Goal: Task Accomplishment & Management: Manage account settings

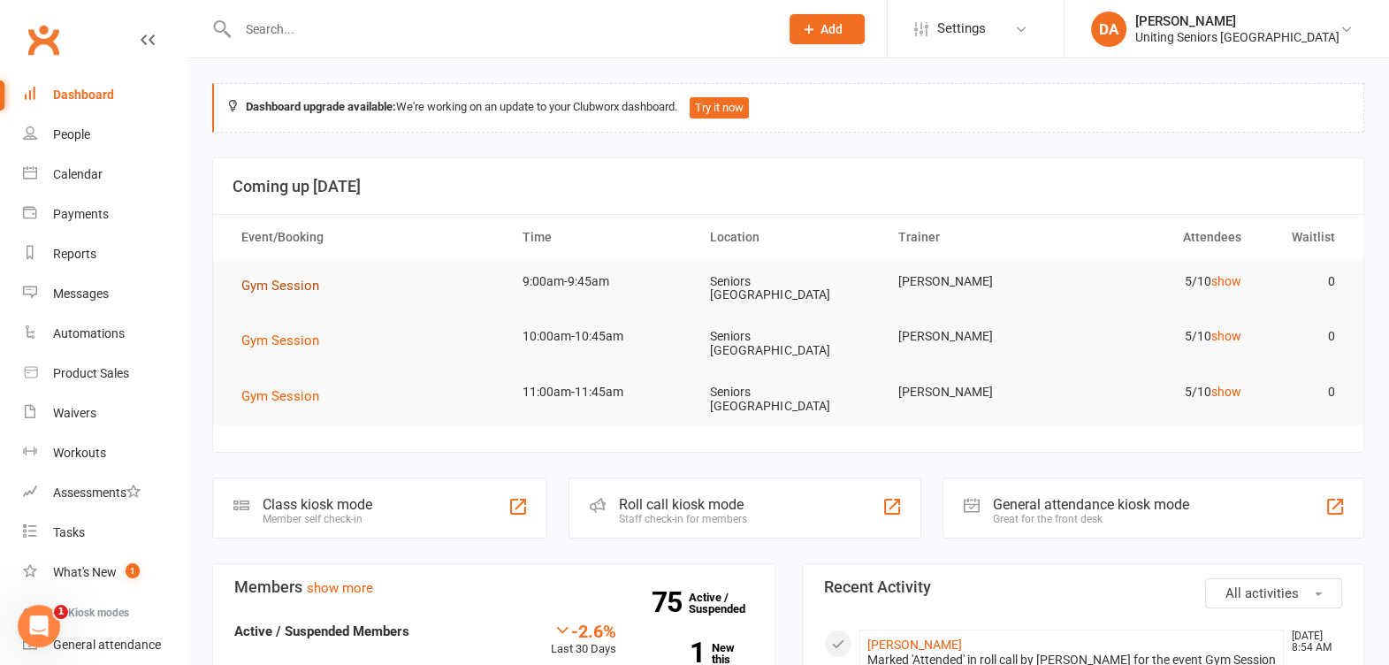
click at [268, 285] on span "Gym Session" at bounding box center [280, 286] width 78 height 16
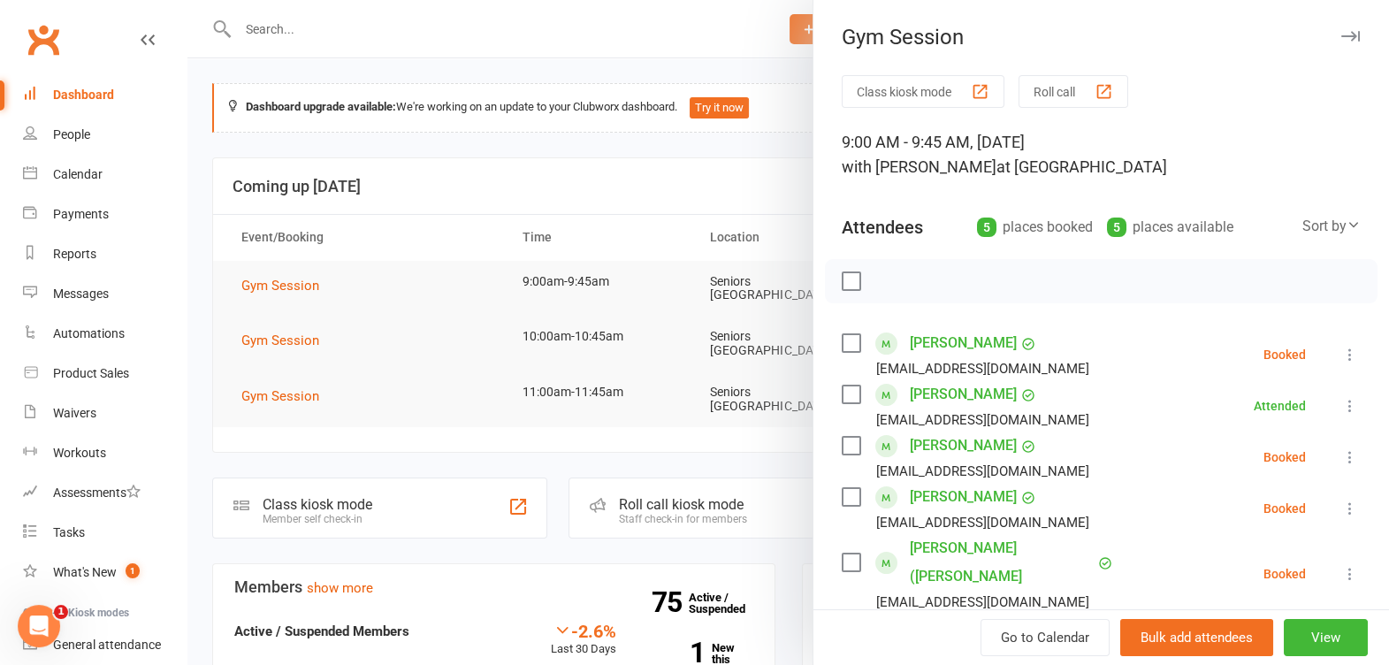
click at [1341, 352] on icon at bounding box center [1350, 355] width 18 height 18
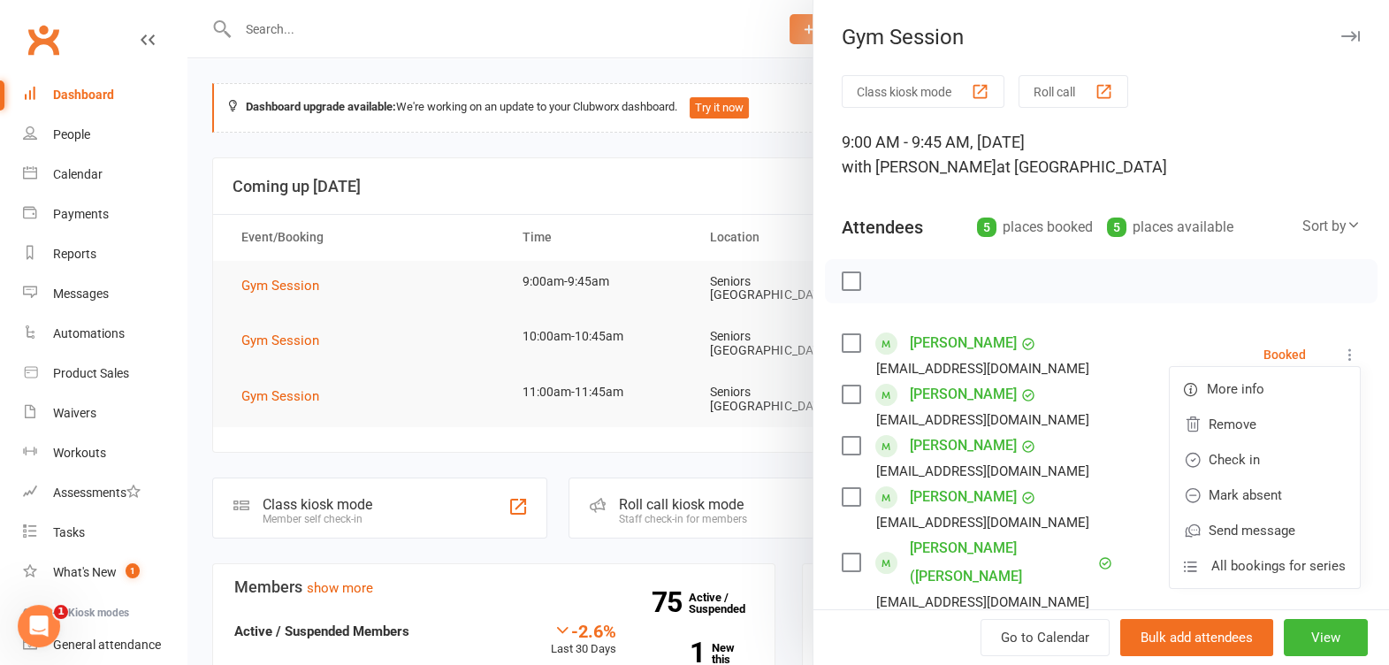
click at [1339, 43] on button "button" at bounding box center [1349, 36] width 21 height 21
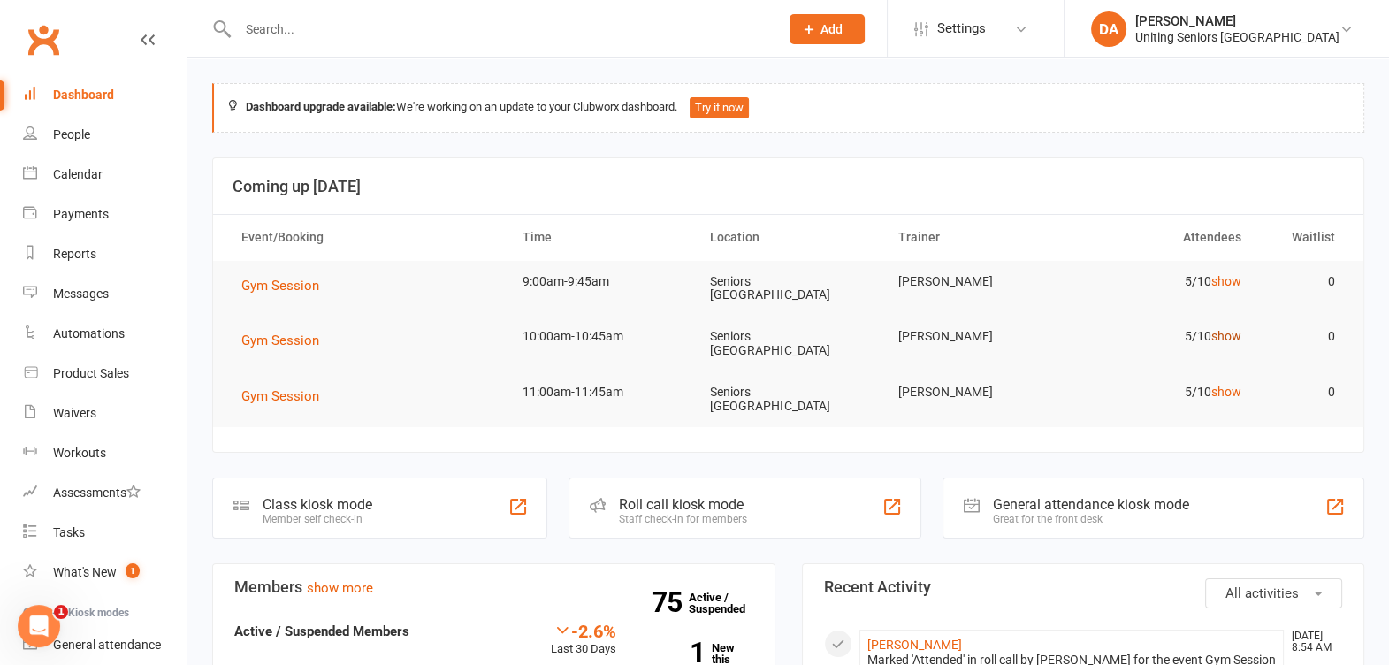
click at [1228, 329] on link "show" at bounding box center [1226, 336] width 30 height 14
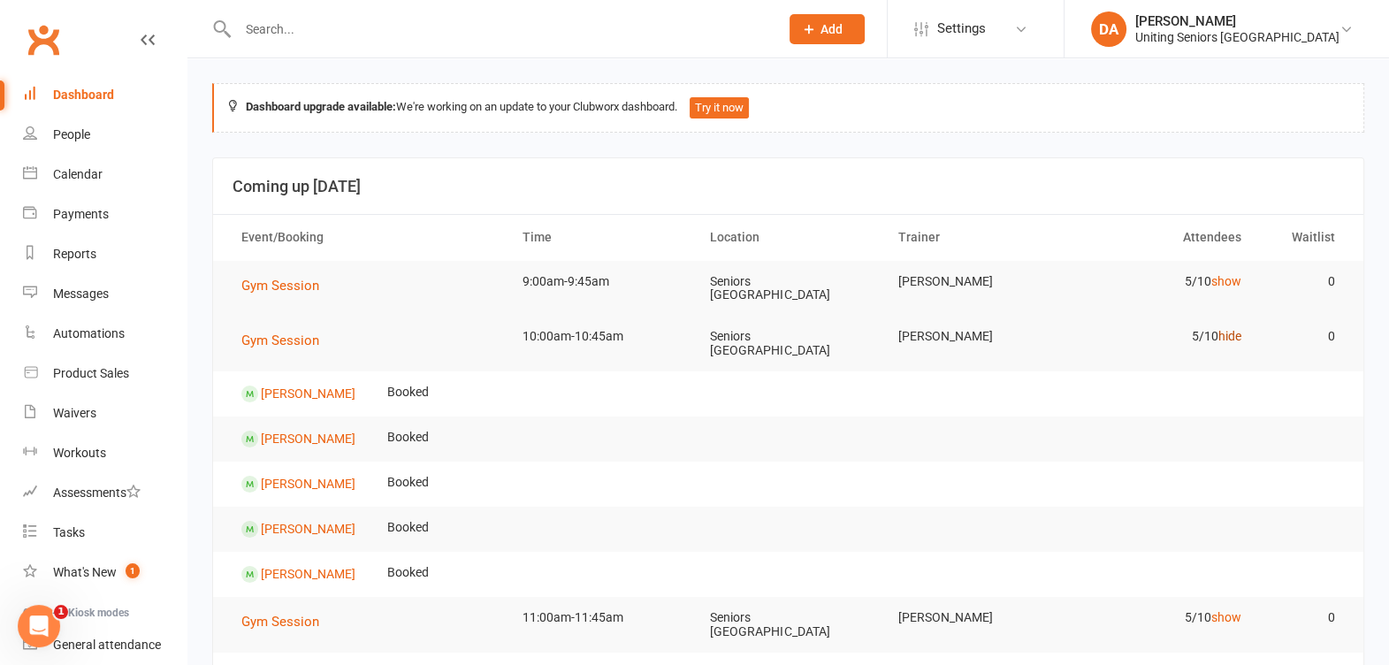
click at [1228, 329] on link "hide" at bounding box center [1229, 336] width 23 height 14
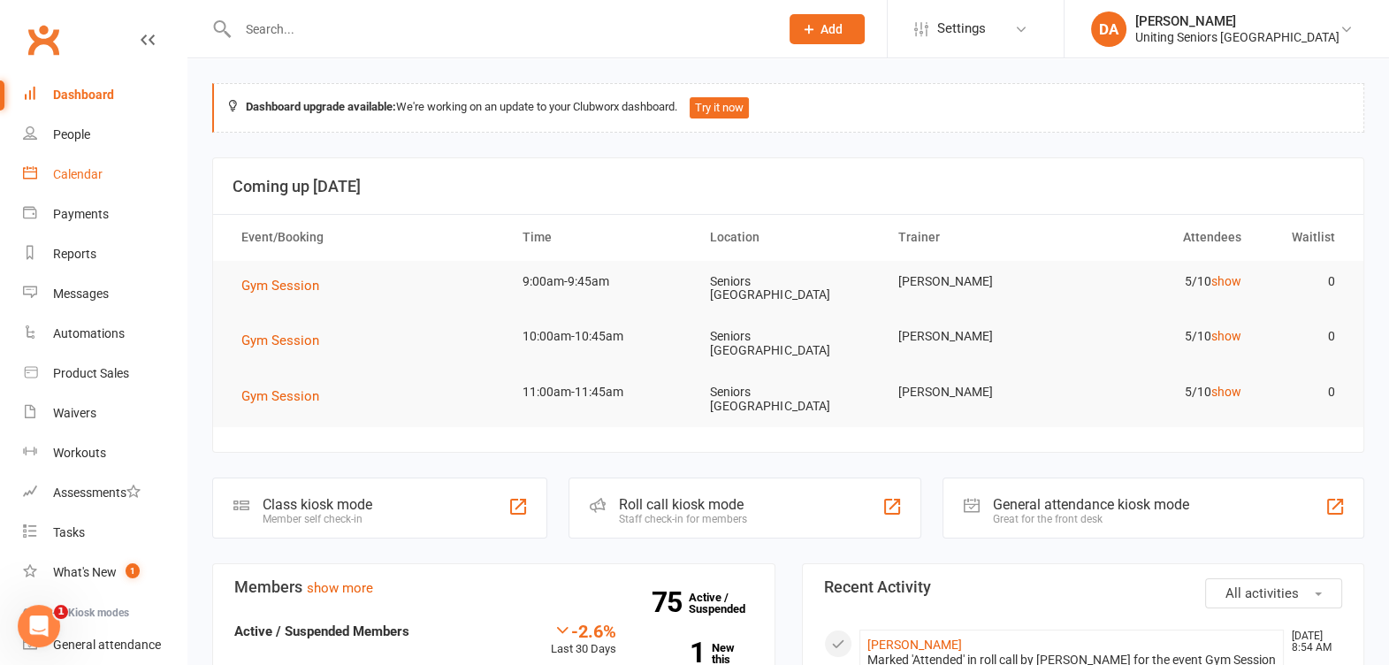
click at [41, 178] on link "Calendar" at bounding box center [105, 175] width 164 height 40
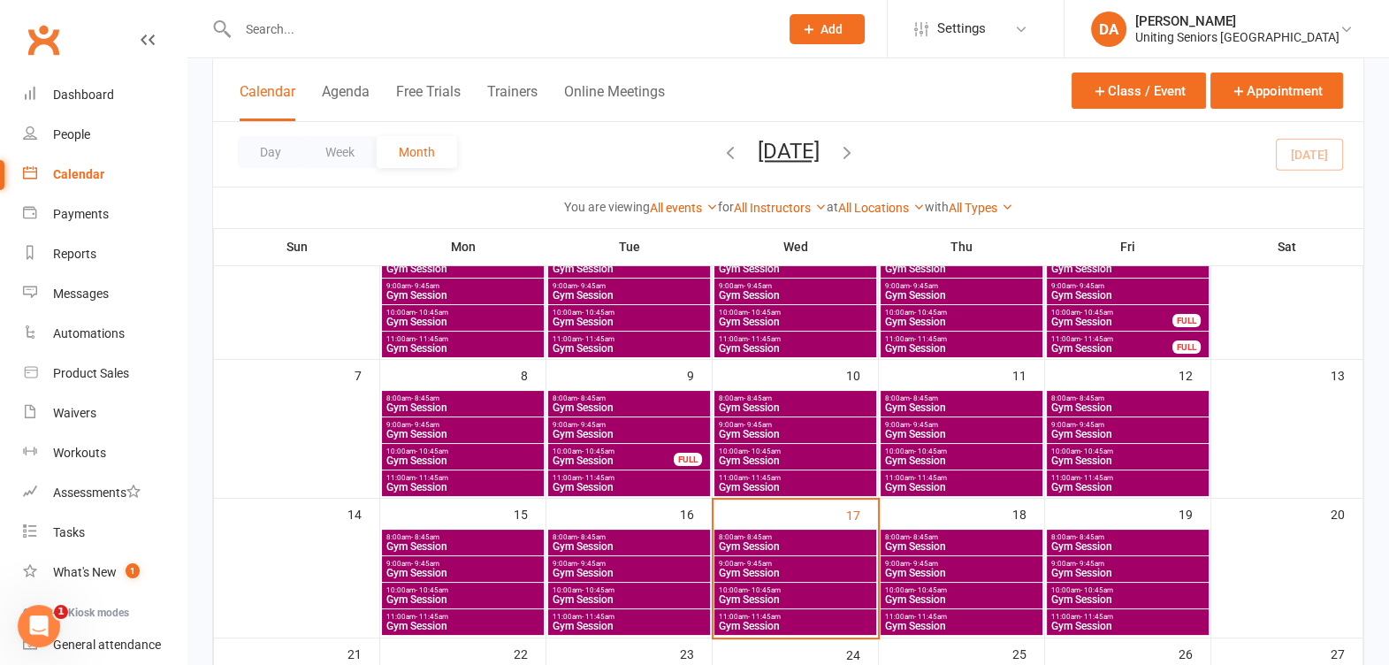
scroll to position [220, 0]
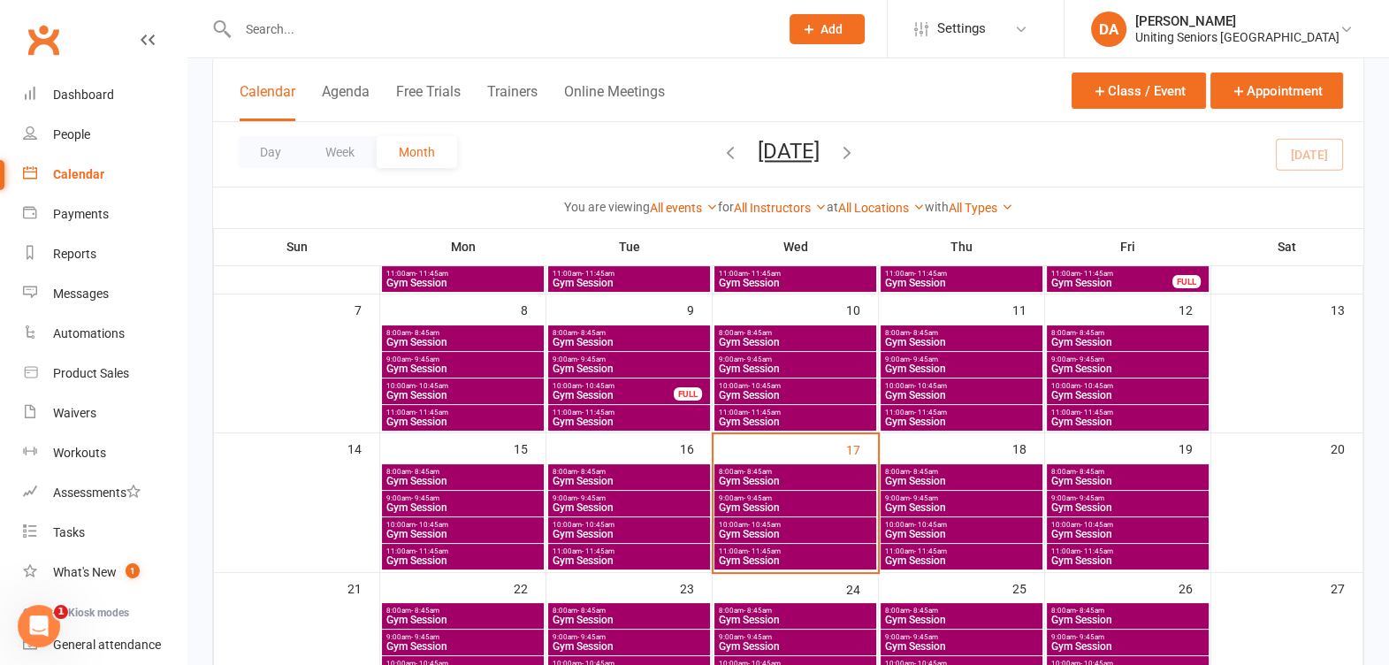
click at [780, 468] on span "8:00am - 8:45am" at bounding box center [795, 472] width 155 height 8
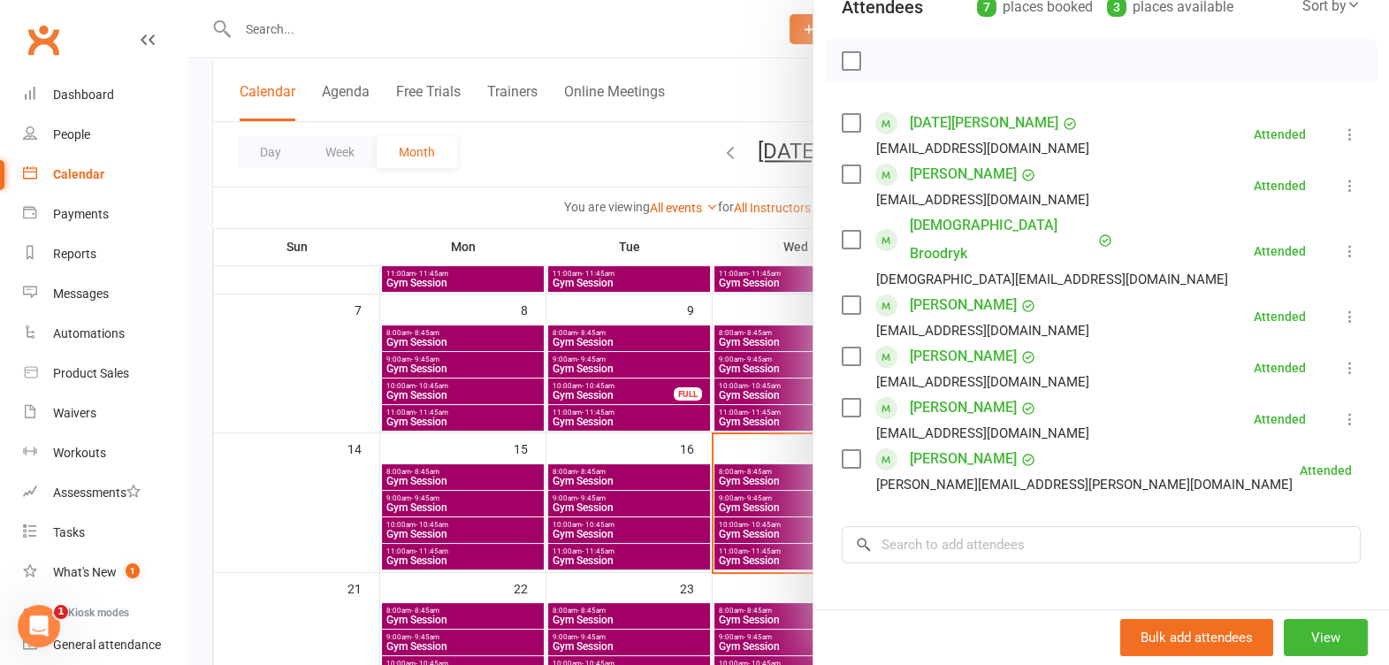
scroll to position [0, 0]
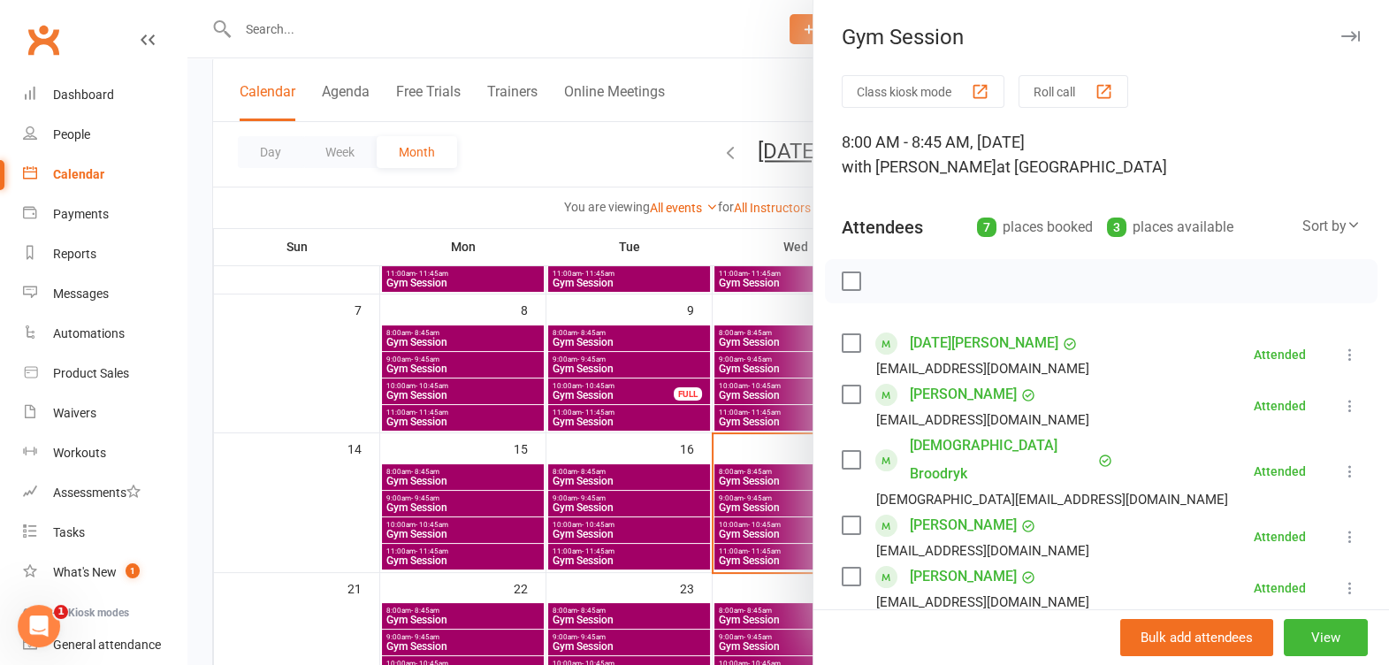
click at [1339, 42] on button "button" at bounding box center [1349, 36] width 21 height 21
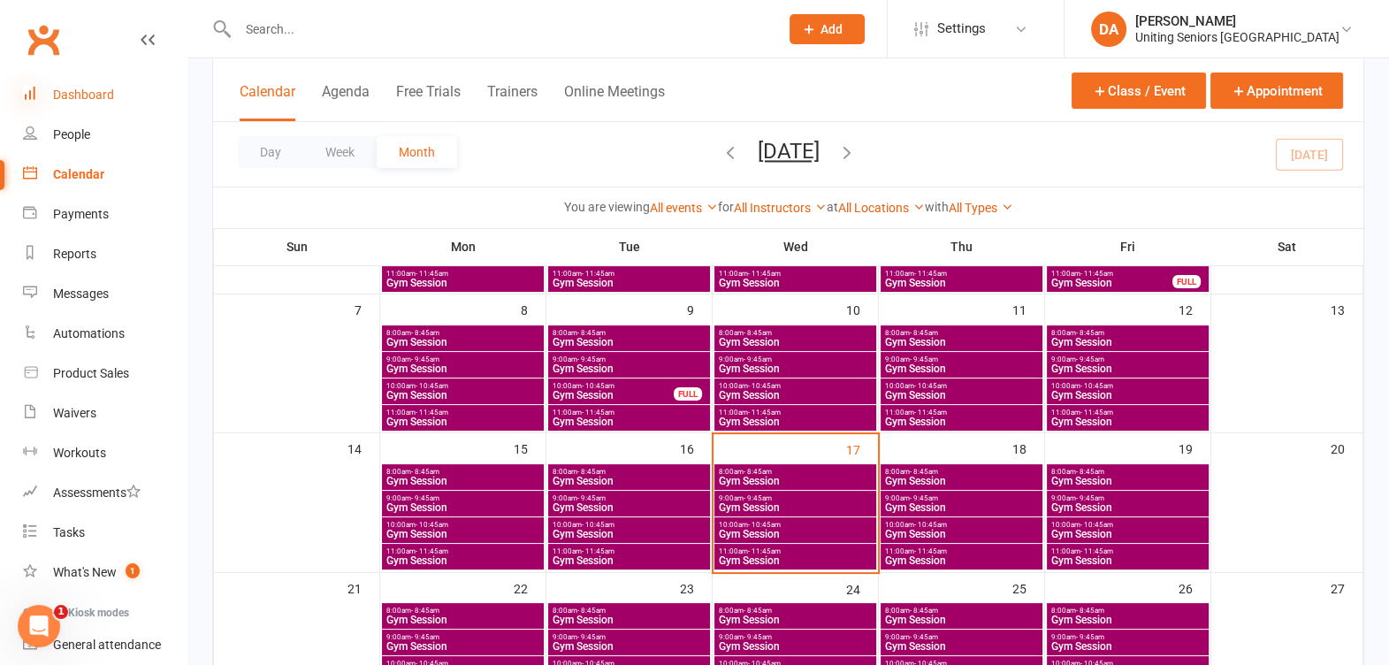
click at [34, 95] on icon at bounding box center [30, 93] width 14 height 14
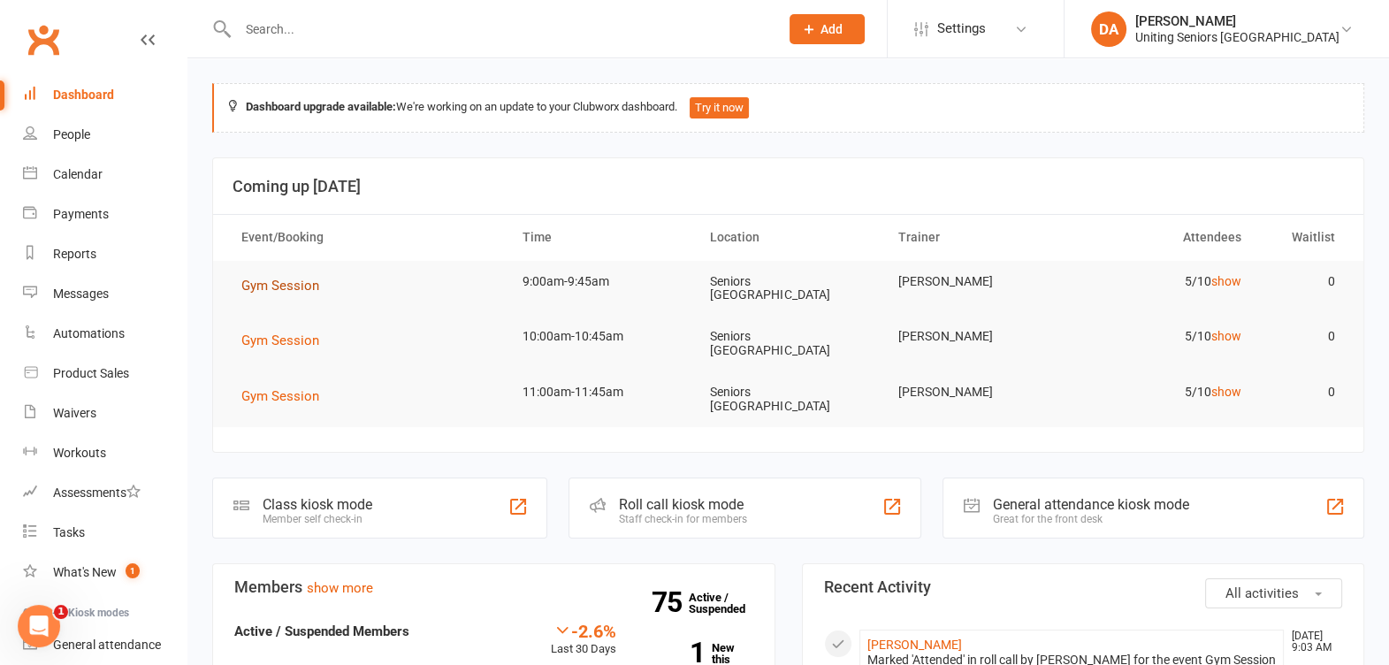
click at [284, 278] on span "Gym Session" at bounding box center [280, 286] width 78 height 16
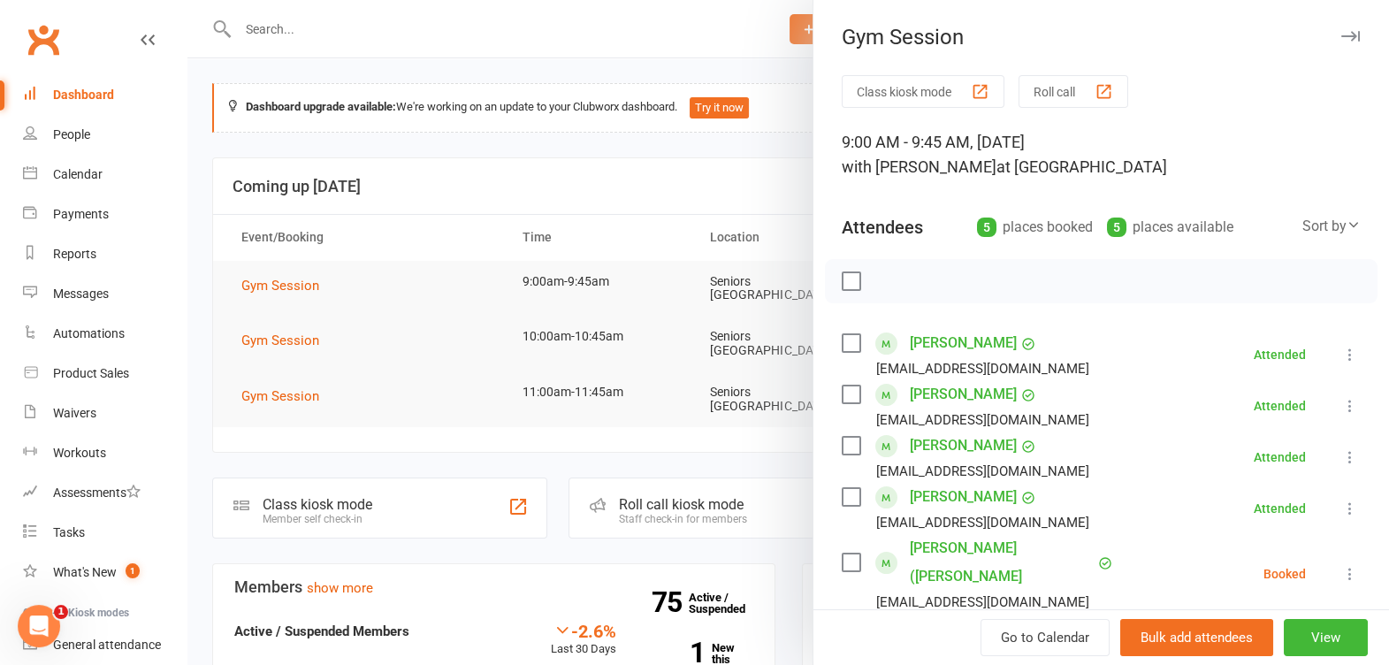
click at [1341, 34] on icon "button" at bounding box center [1350, 36] width 19 height 11
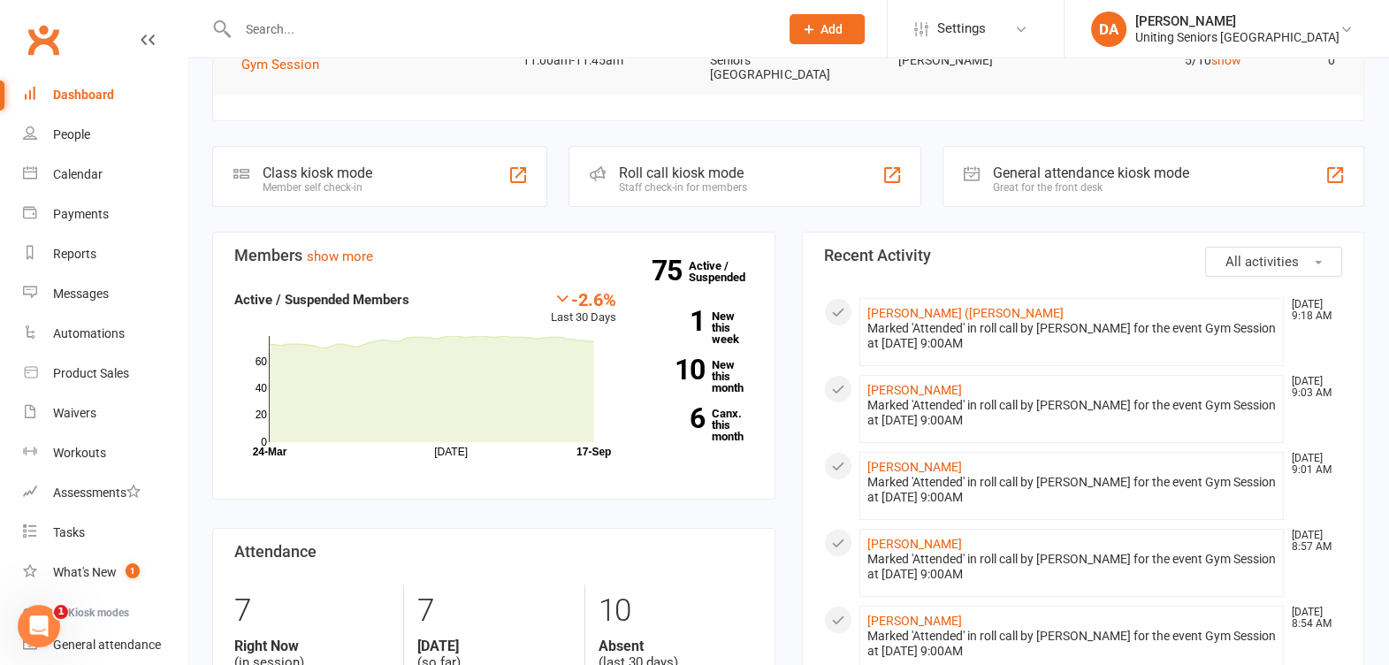
click at [351, 38] on input "text" at bounding box center [499, 29] width 534 height 25
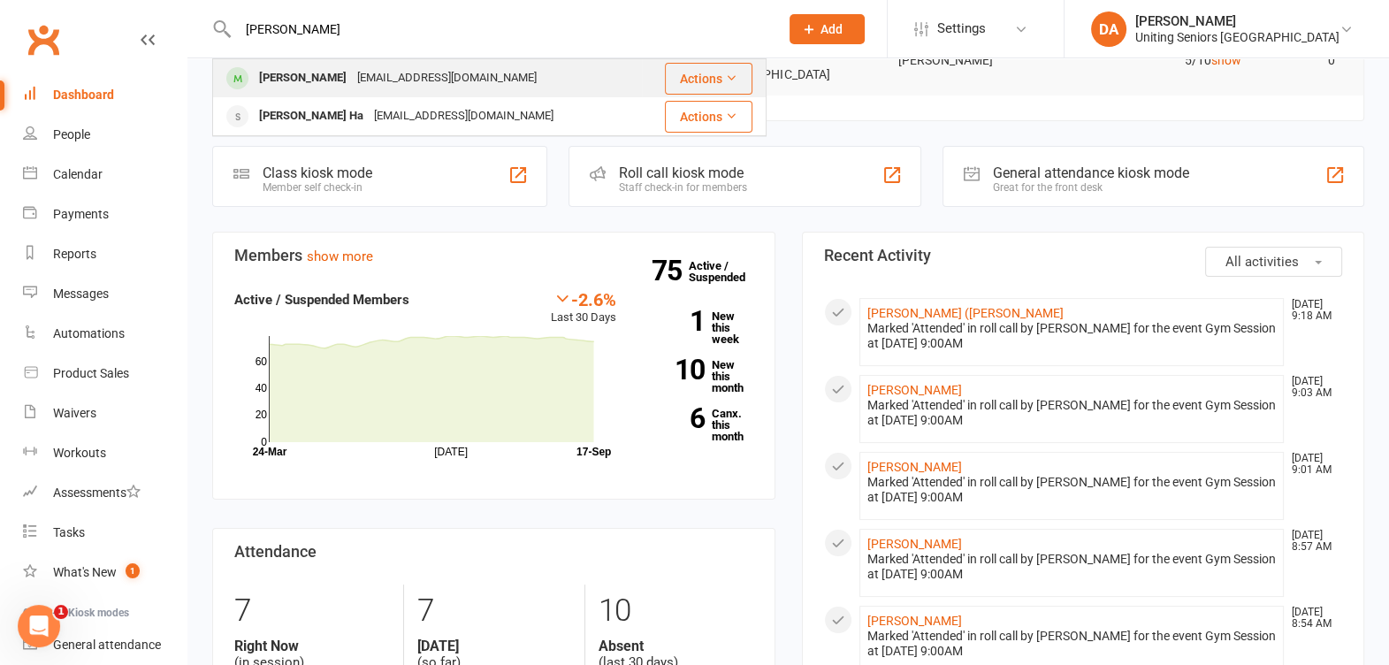
type input "[PERSON_NAME]"
click at [331, 78] on div "[PERSON_NAME]" at bounding box center [303, 78] width 98 height 26
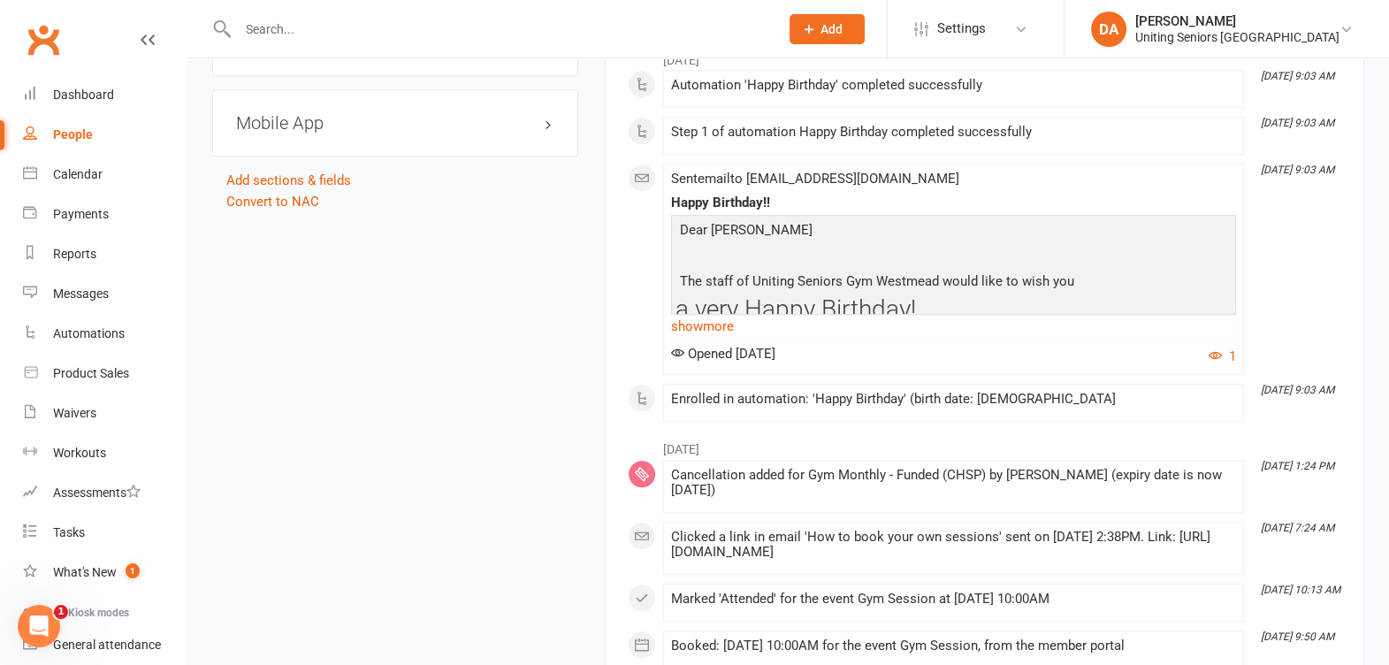
scroll to position [2099, 0]
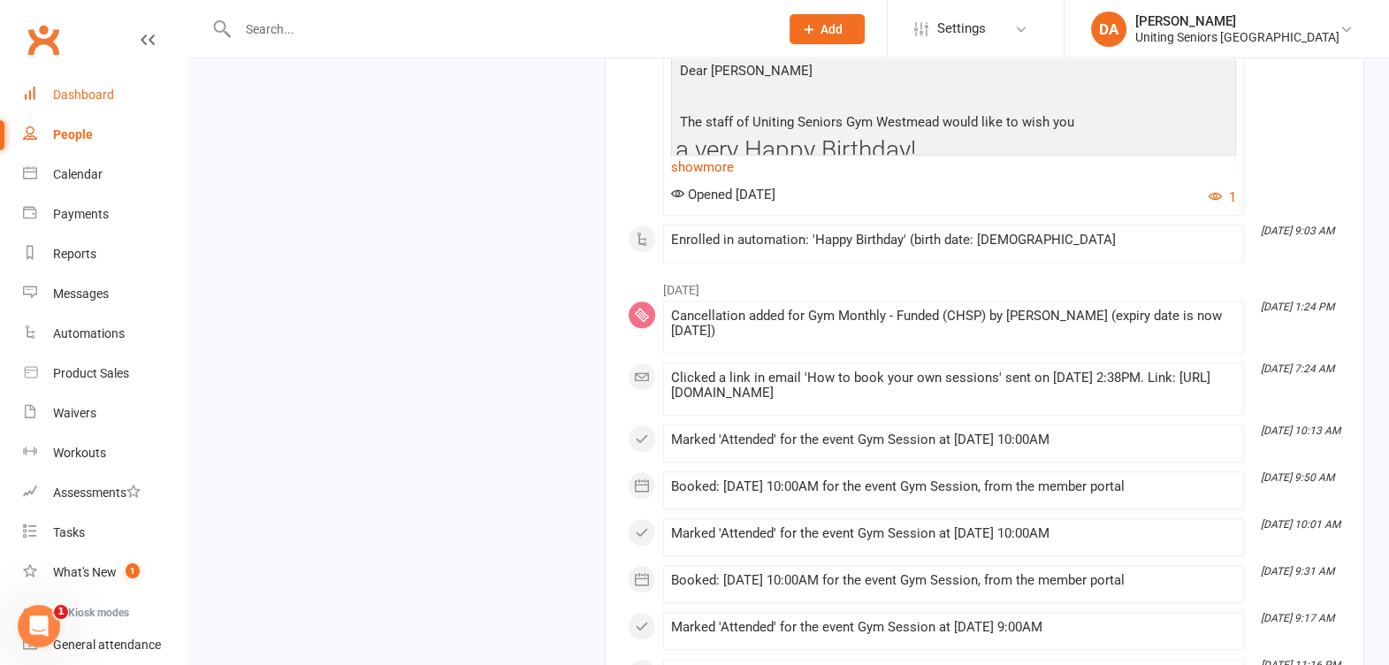
click at [57, 84] on link "Dashboard" at bounding box center [105, 95] width 164 height 40
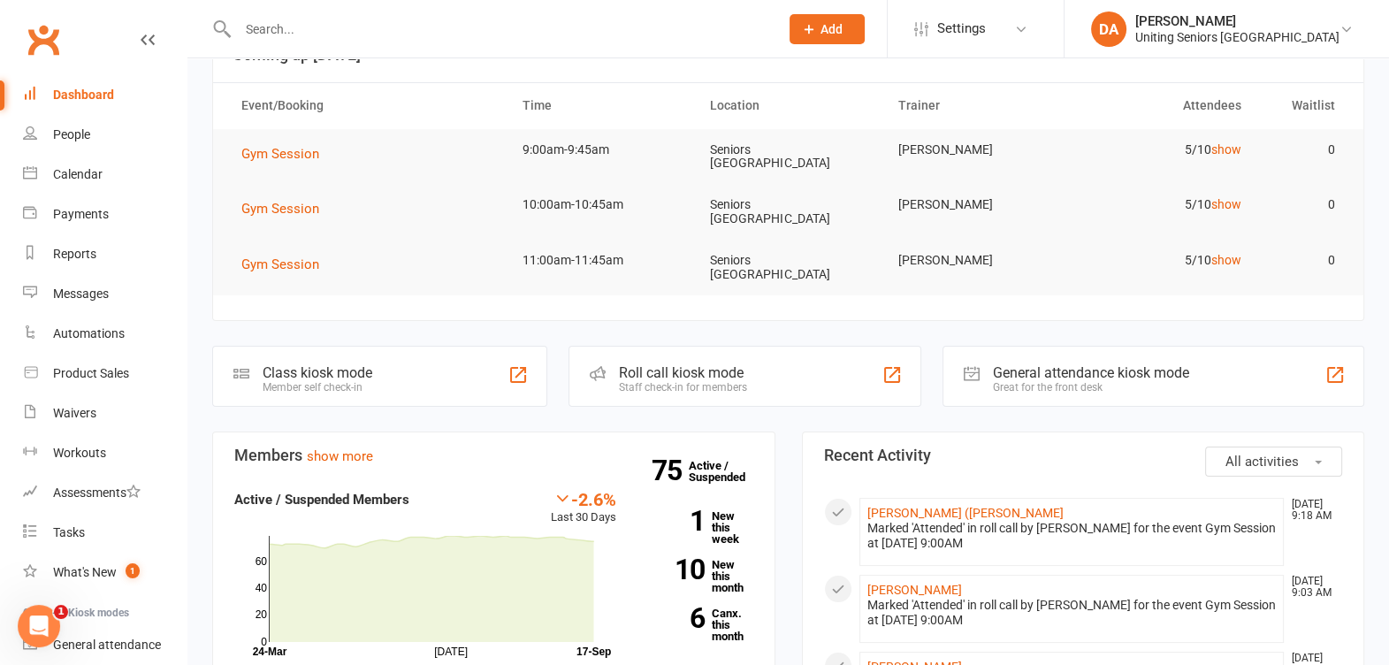
scroll to position [110, 0]
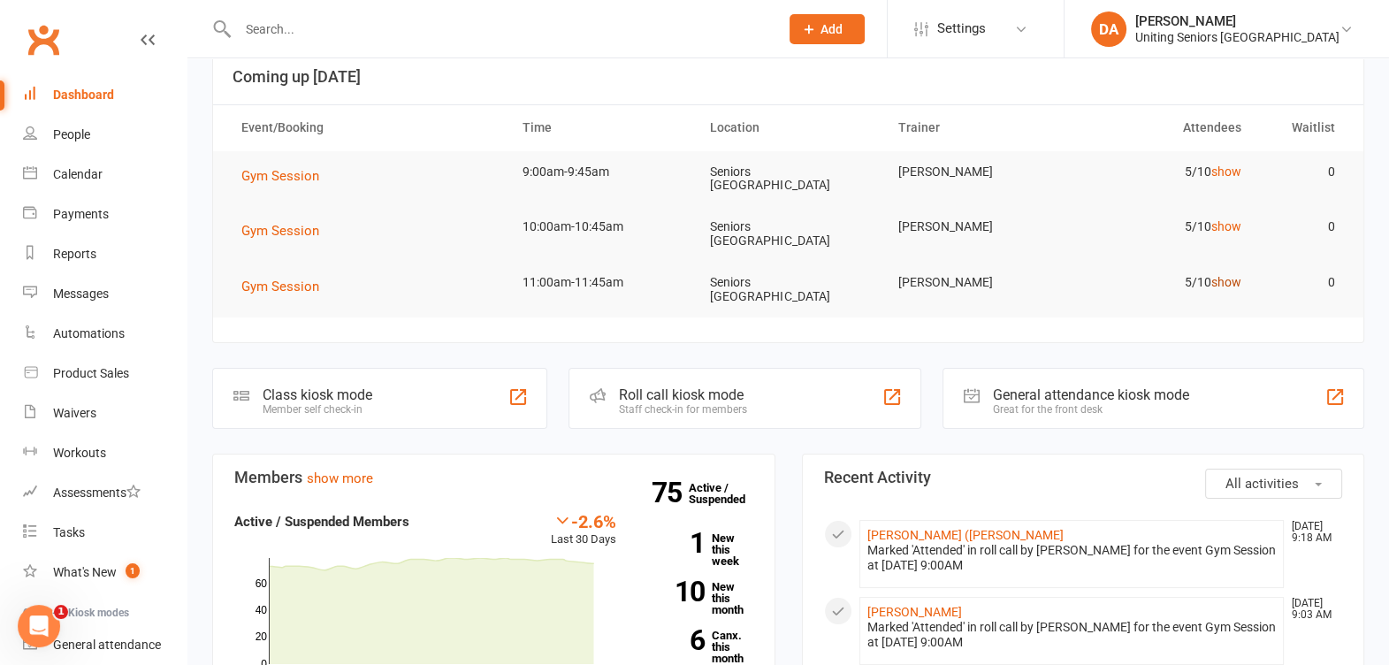
click at [1224, 275] on link "show" at bounding box center [1226, 282] width 30 height 14
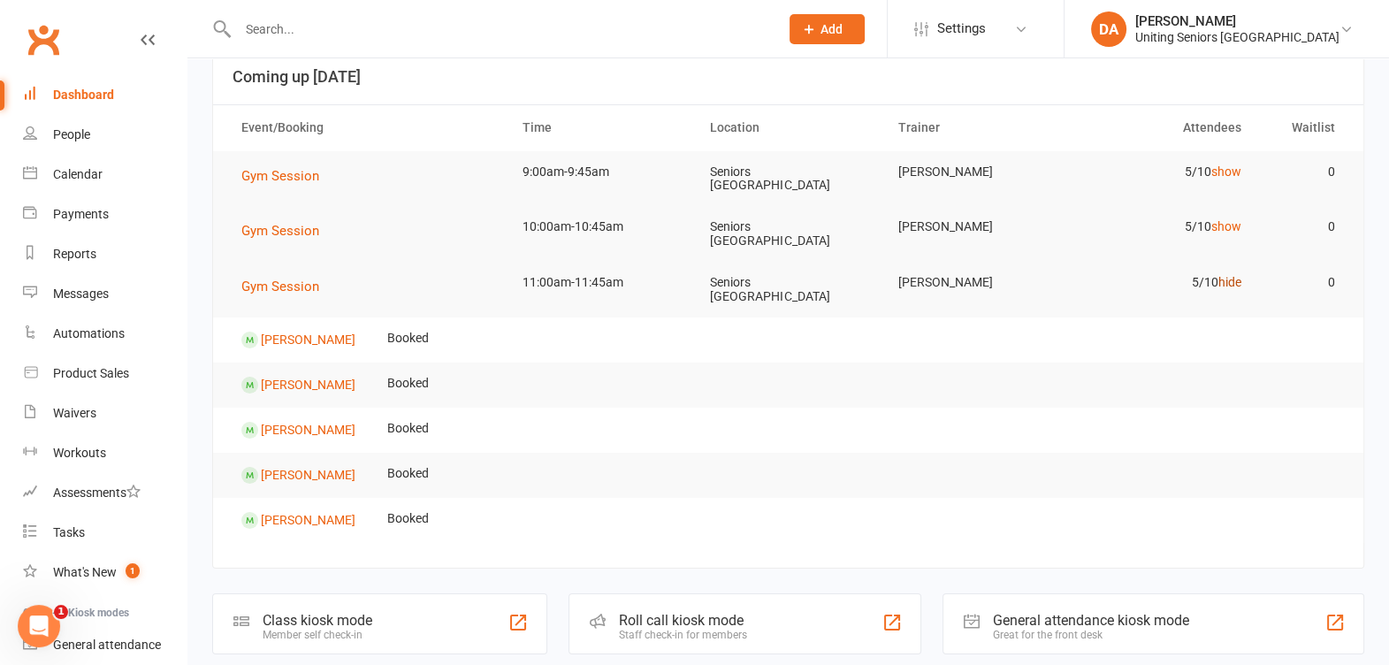
click at [1224, 275] on link "hide" at bounding box center [1229, 282] width 23 height 14
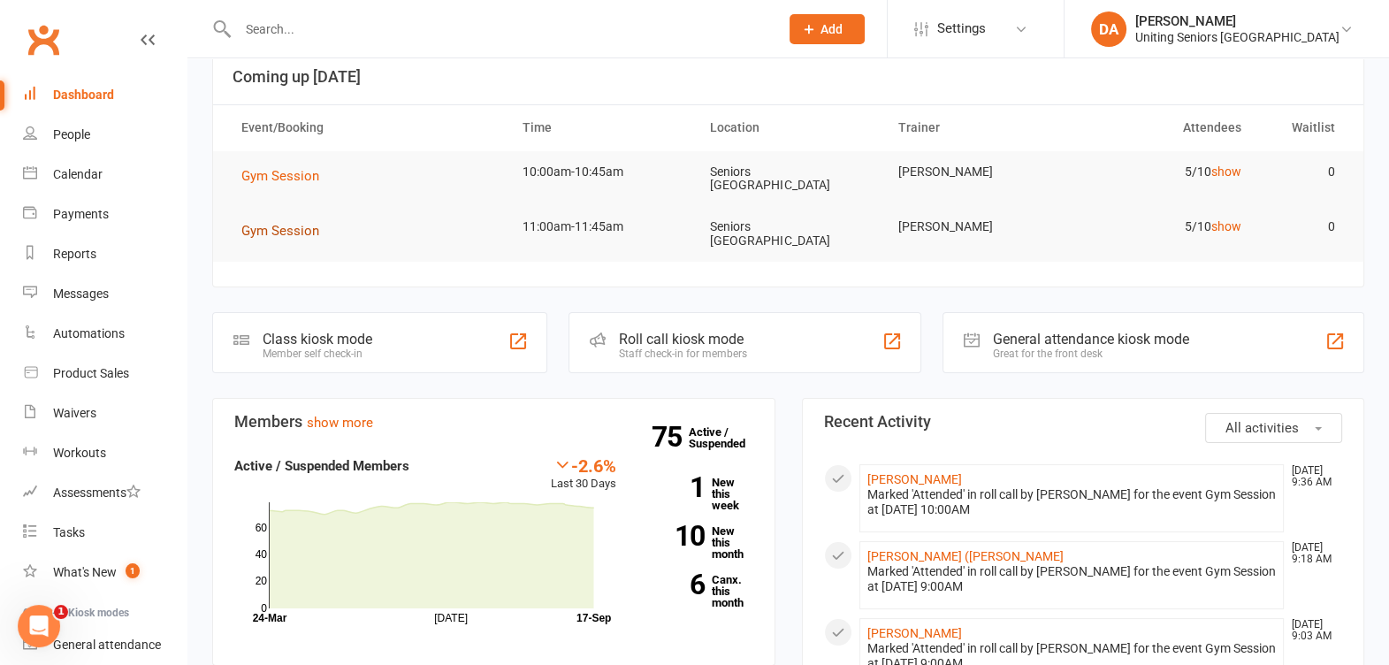
click at [283, 228] on span "Gym Session" at bounding box center [280, 231] width 78 height 16
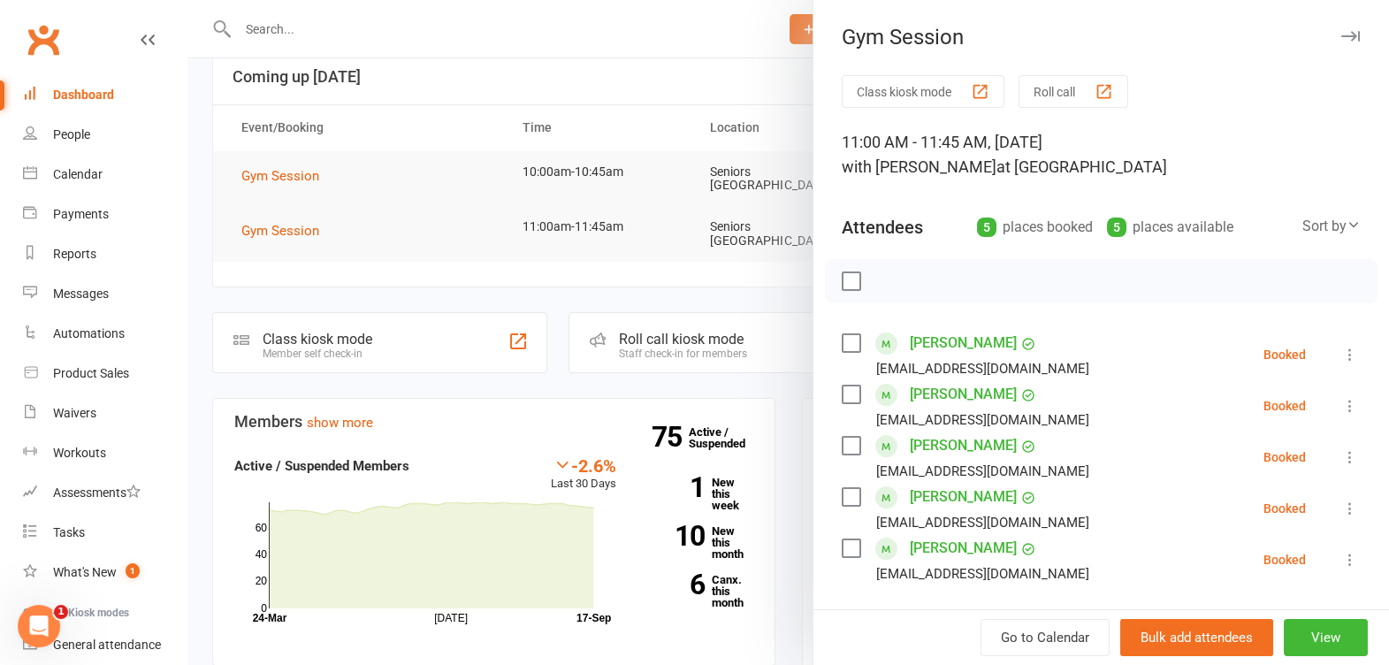
click at [1341, 455] on icon at bounding box center [1350, 457] width 18 height 18
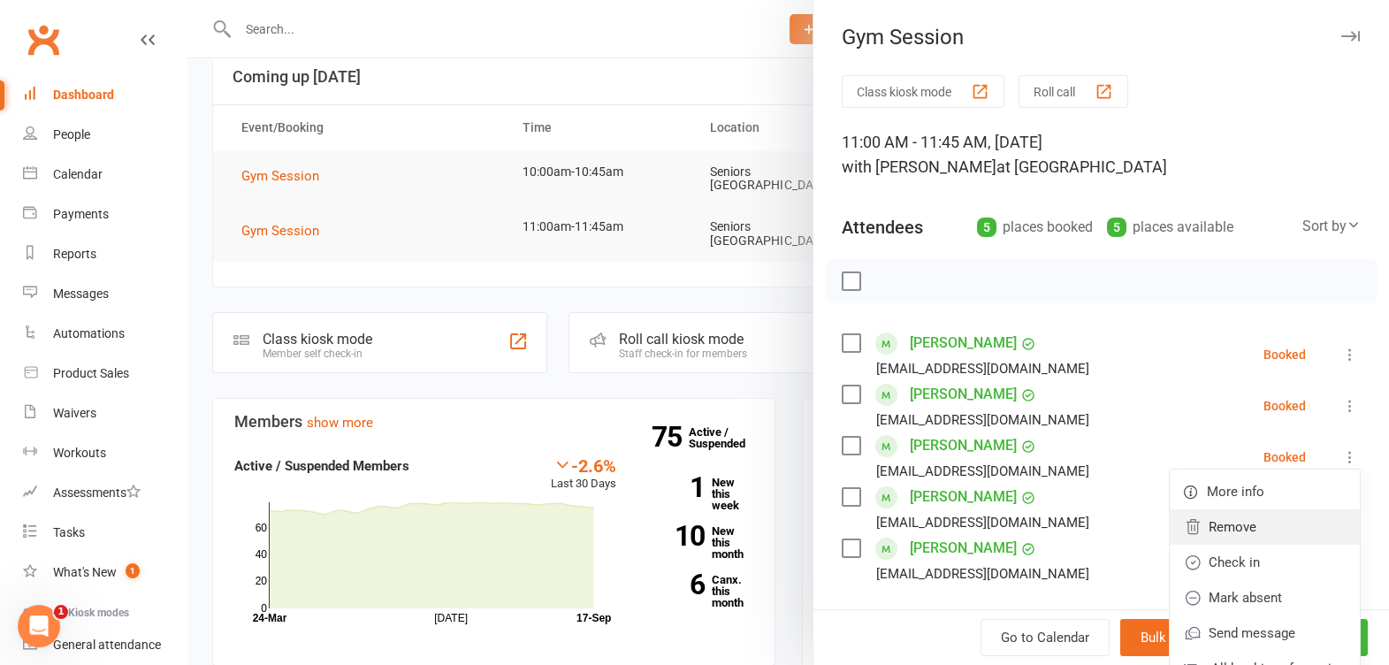
click at [1265, 529] on link "Remove" at bounding box center [1264, 526] width 190 height 35
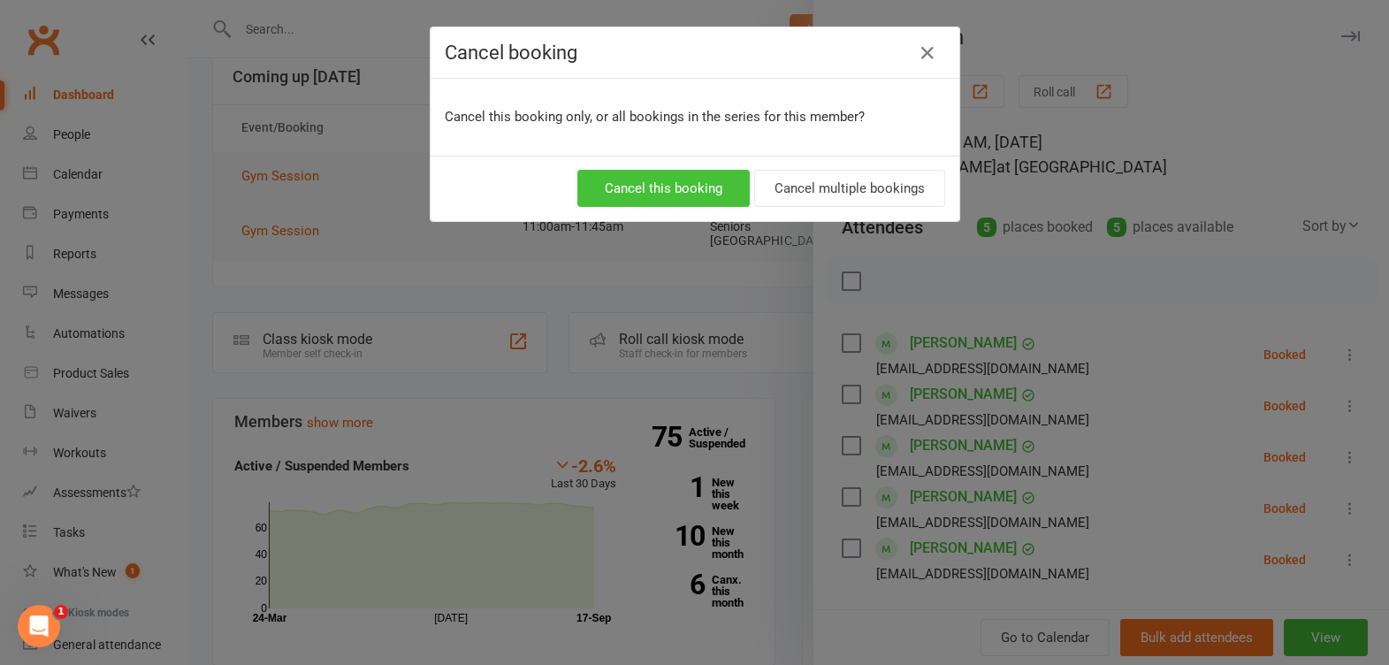
click at [673, 178] on button "Cancel this booking" at bounding box center [663, 188] width 172 height 37
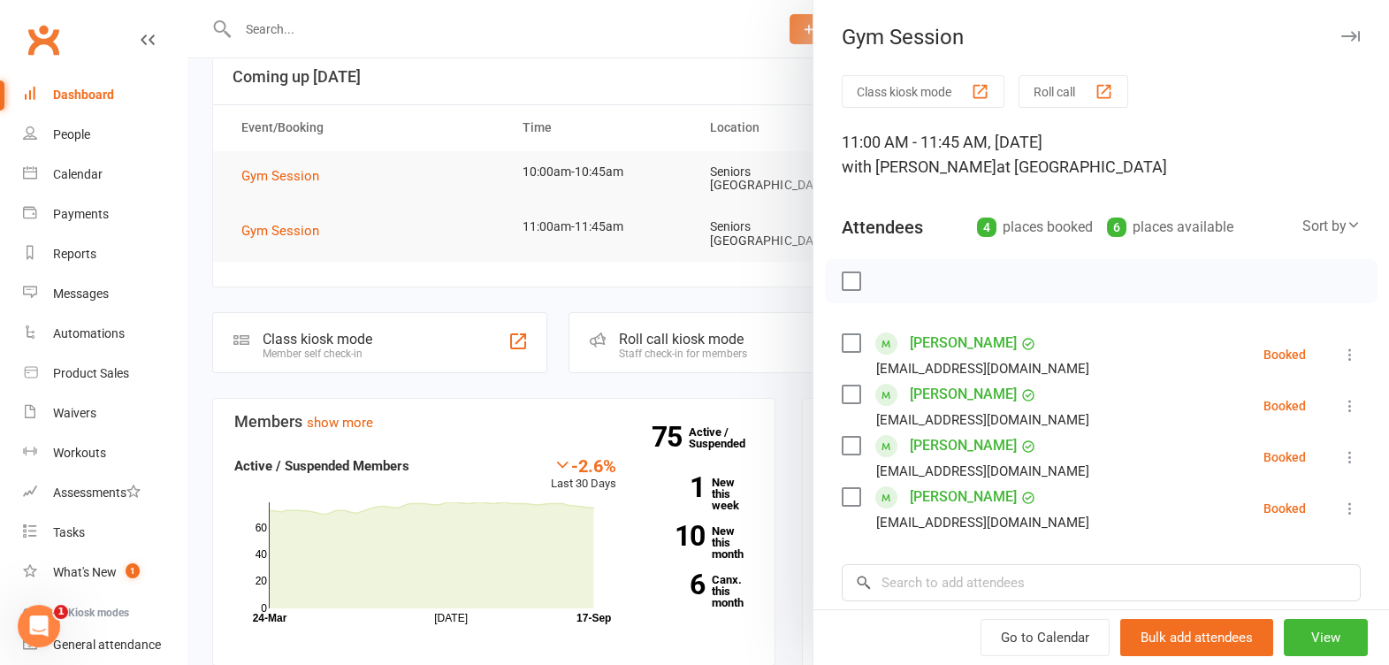
click at [1341, 31] on icon "button" at bounding box center [1350, 36] width 19 height 11
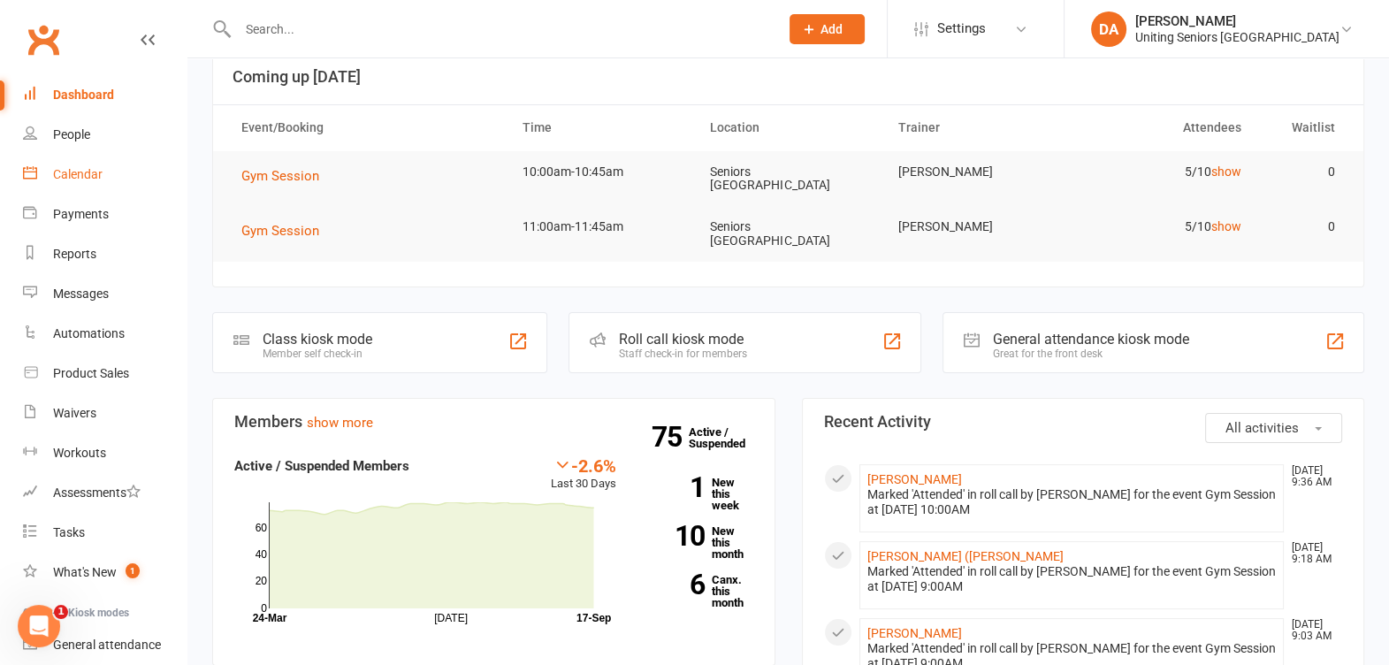
click at [92, 176] on div "Calendar" at bounding box center [77, 174] width 49 height 14
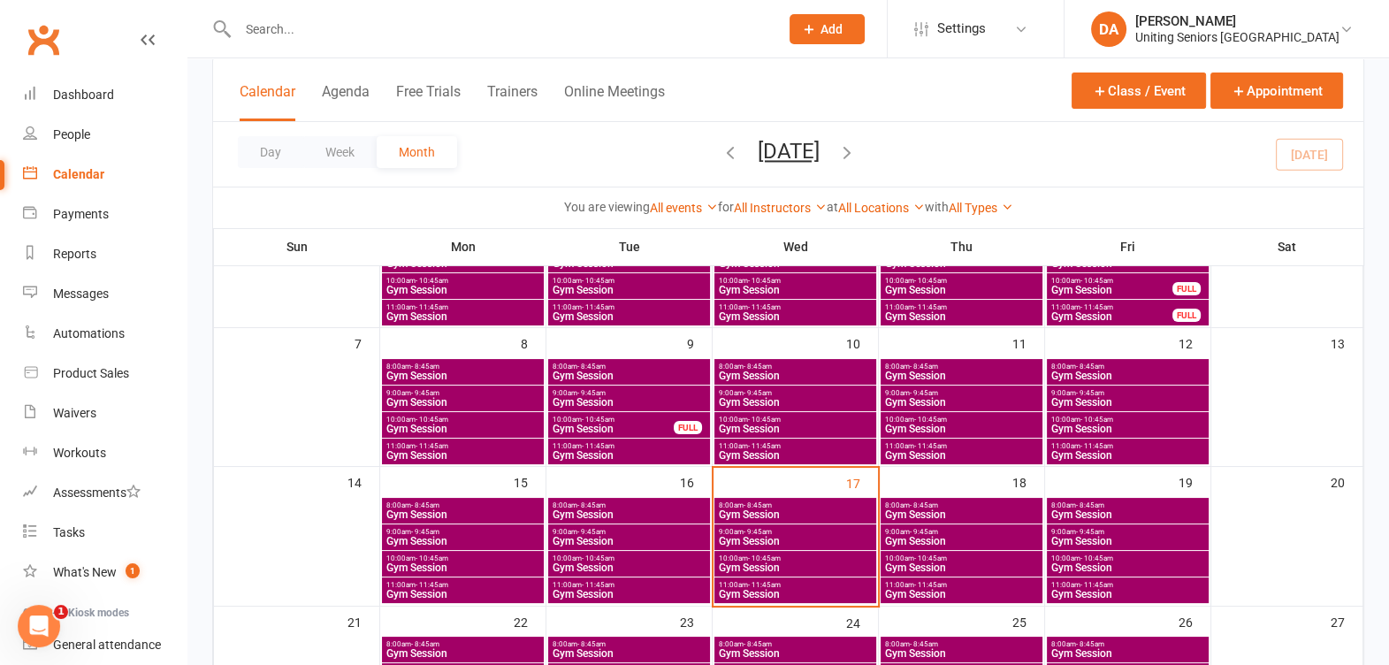
scroll to position [220, 0]
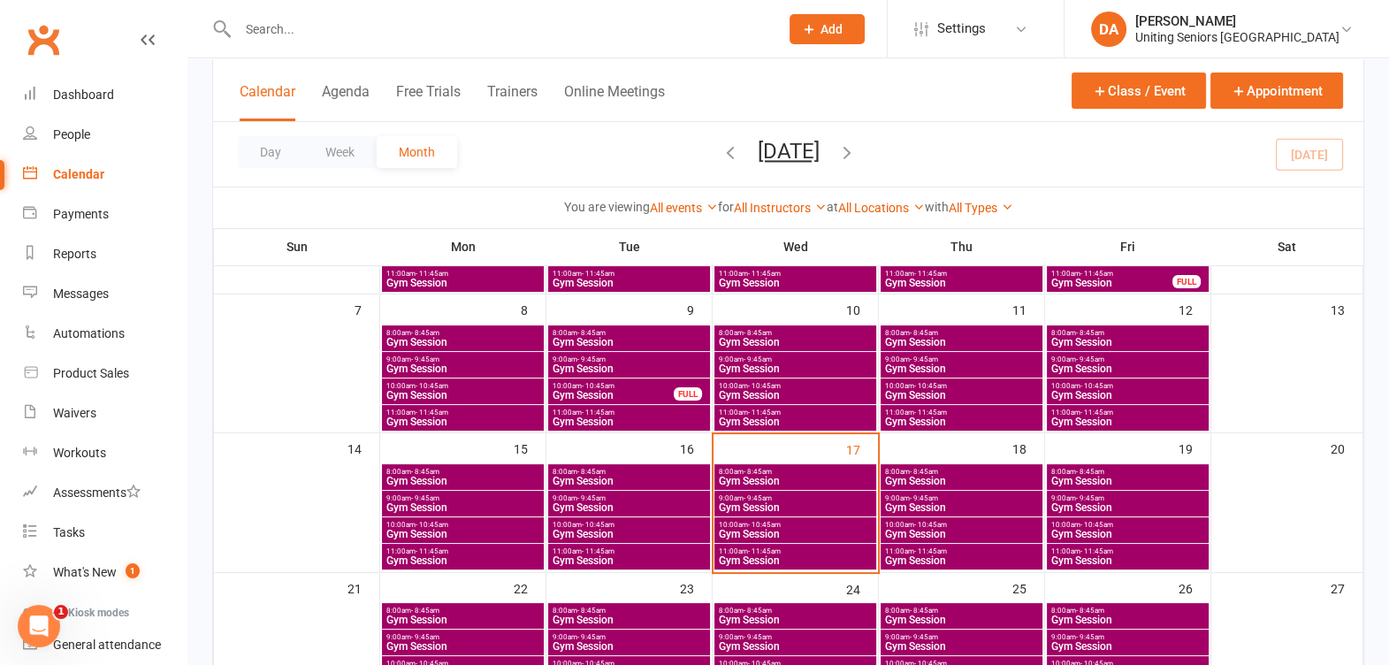
click at [1062, 521] on span "10:00am - 10:45am" at bounding box center [1127, 525] width 155 height 8
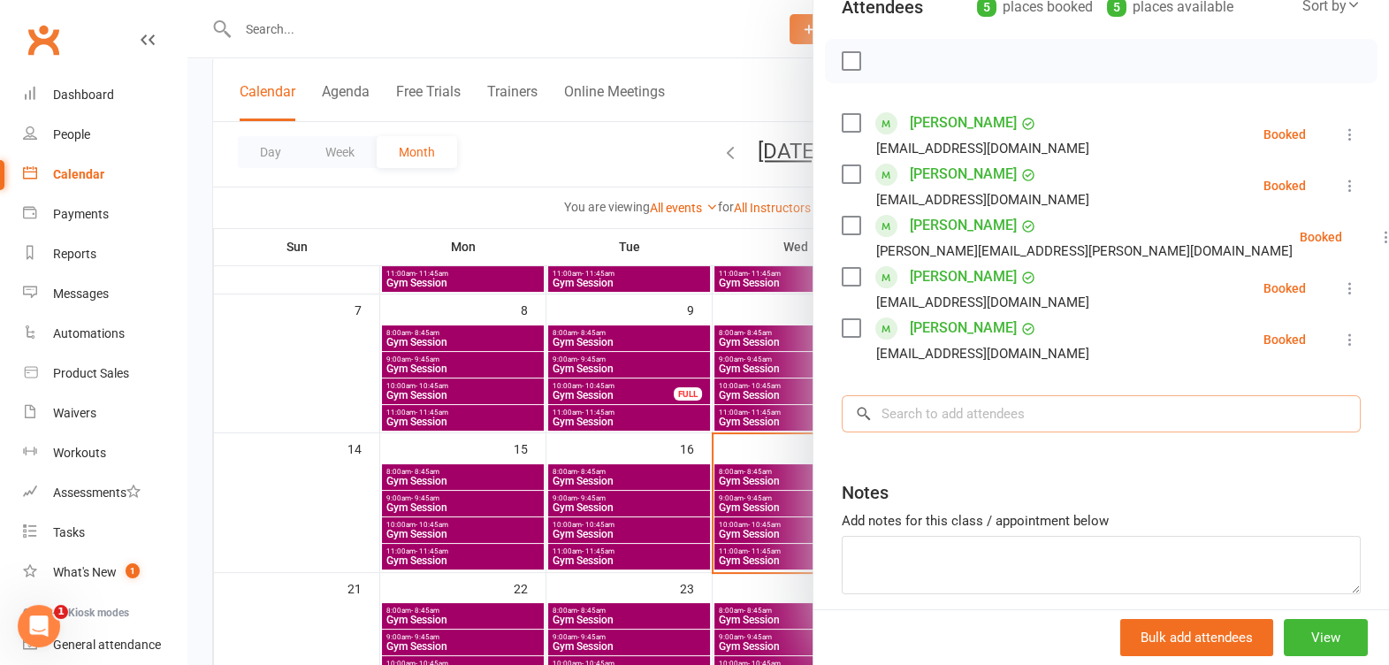
click at [917, 420] on input "search" at bounding box center [1100, 413] width 519 height 37
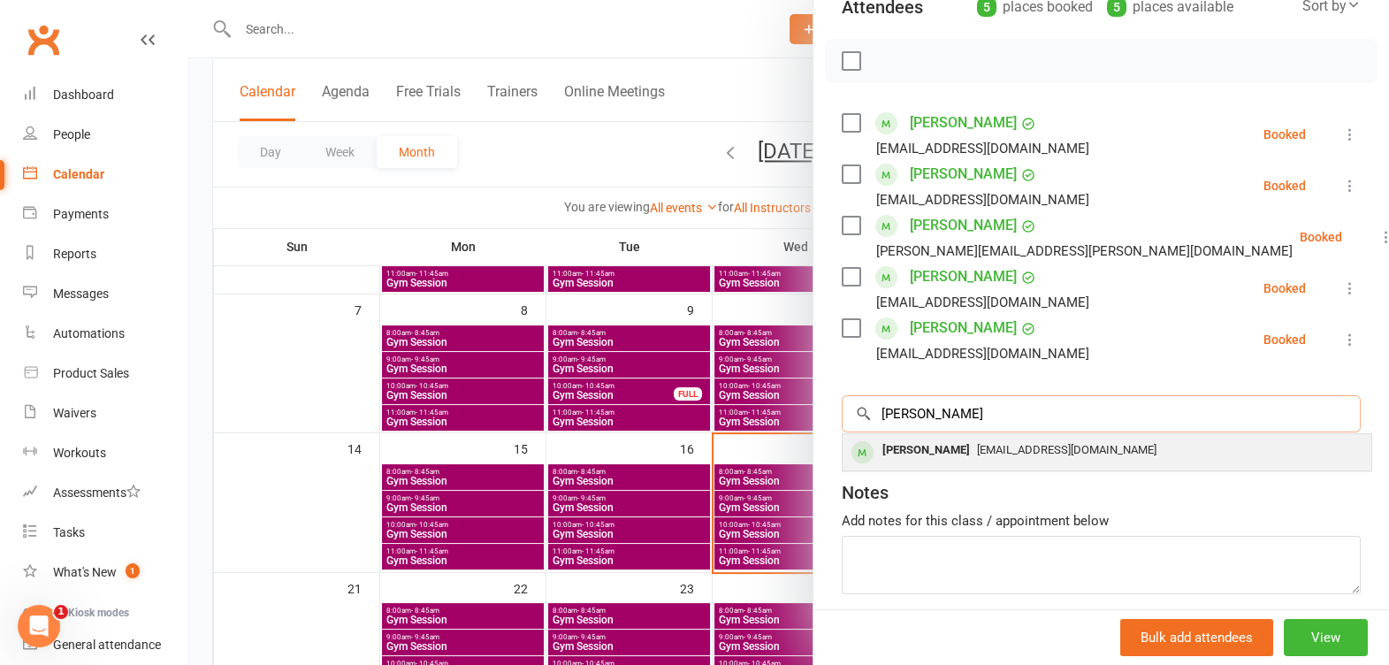
type input "[PERSON_NAME]"
click at [916, 438] on div "[PERSON_NAME]" at bounding box center [926, 451] width 102 height 26
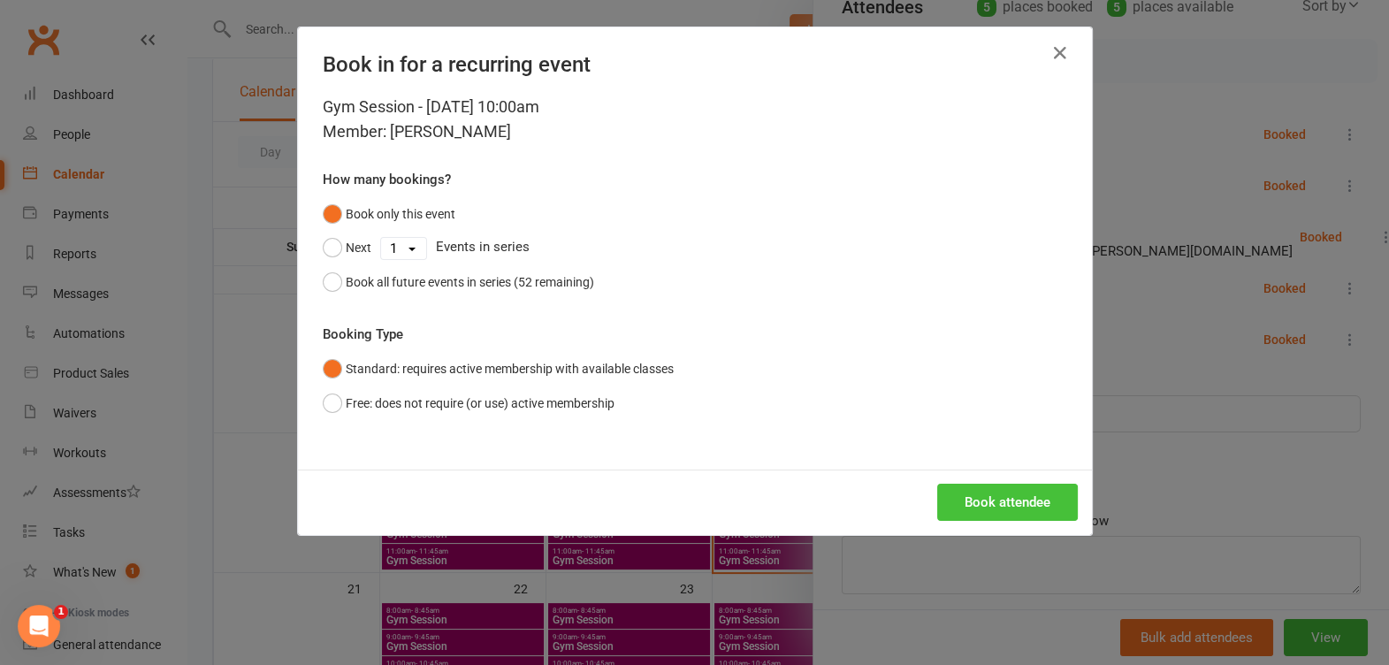
click at [982, 491] on button "Book attendee" at bounding box center [1007, 501] width 141 height 37
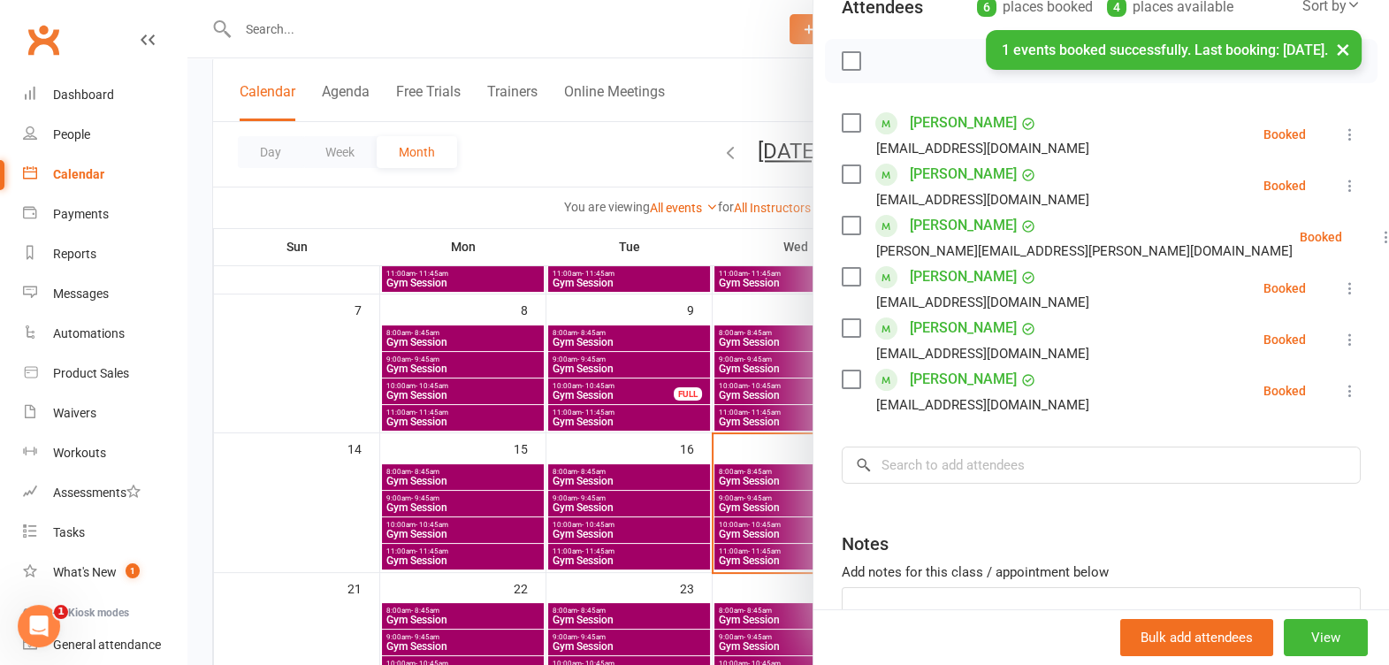
click at [1341, 49] on button "×" at bounding box center [1343, 49] width 32 height 38
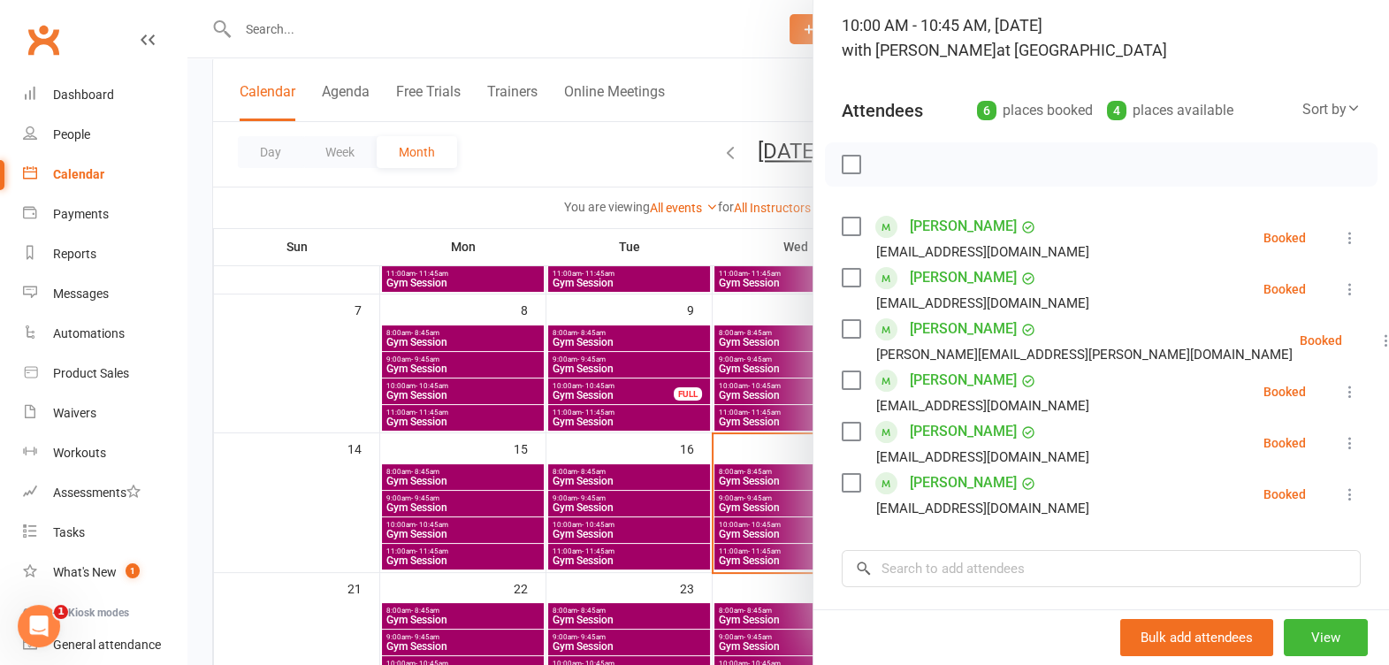
scroll to position [0, 0]
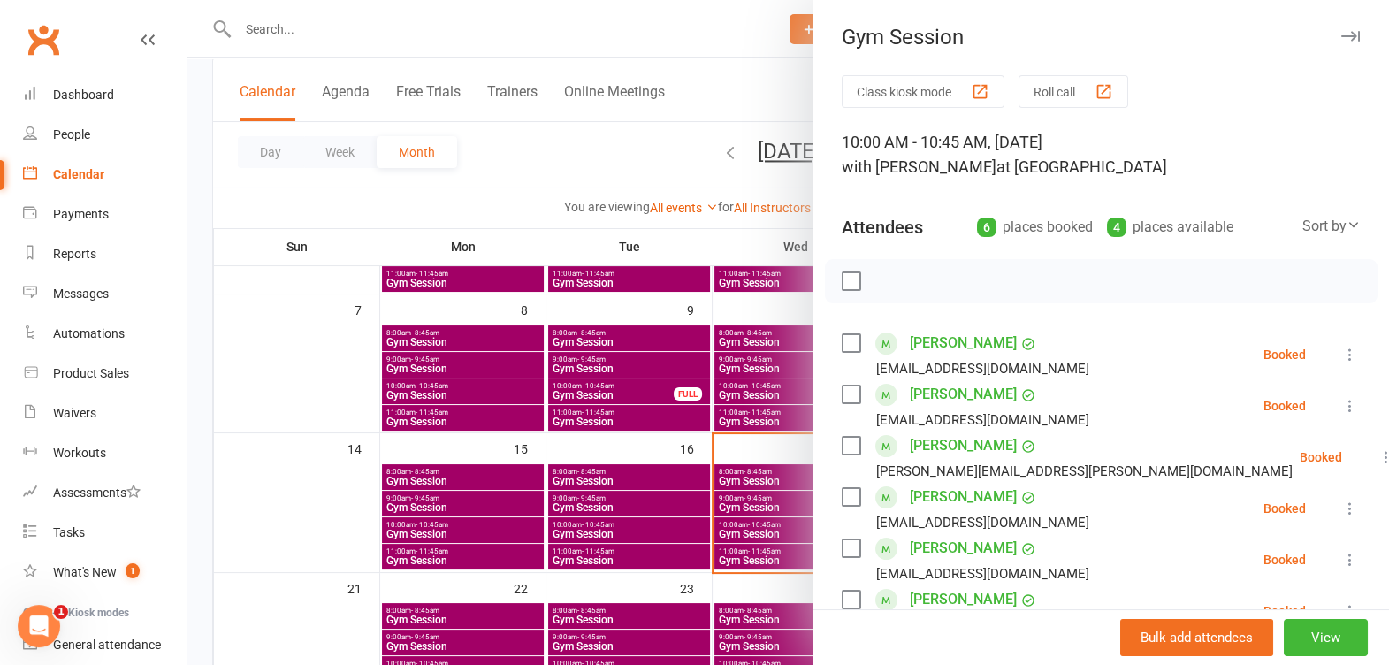
click at [1341, 32] on icon "button" at bounding box center [1350, 36] width 19 height 11
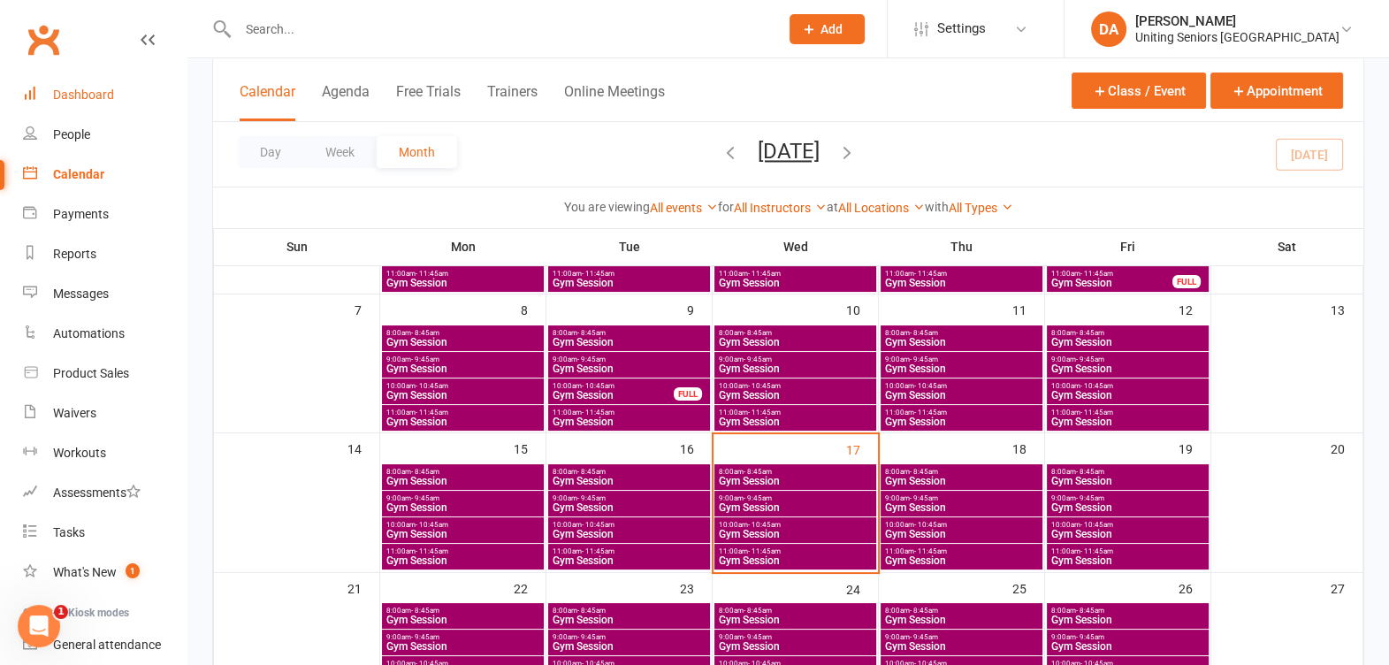
click at [90, 92] on div "Dashboard" at bounding box center [83, 95] width 61 height 14
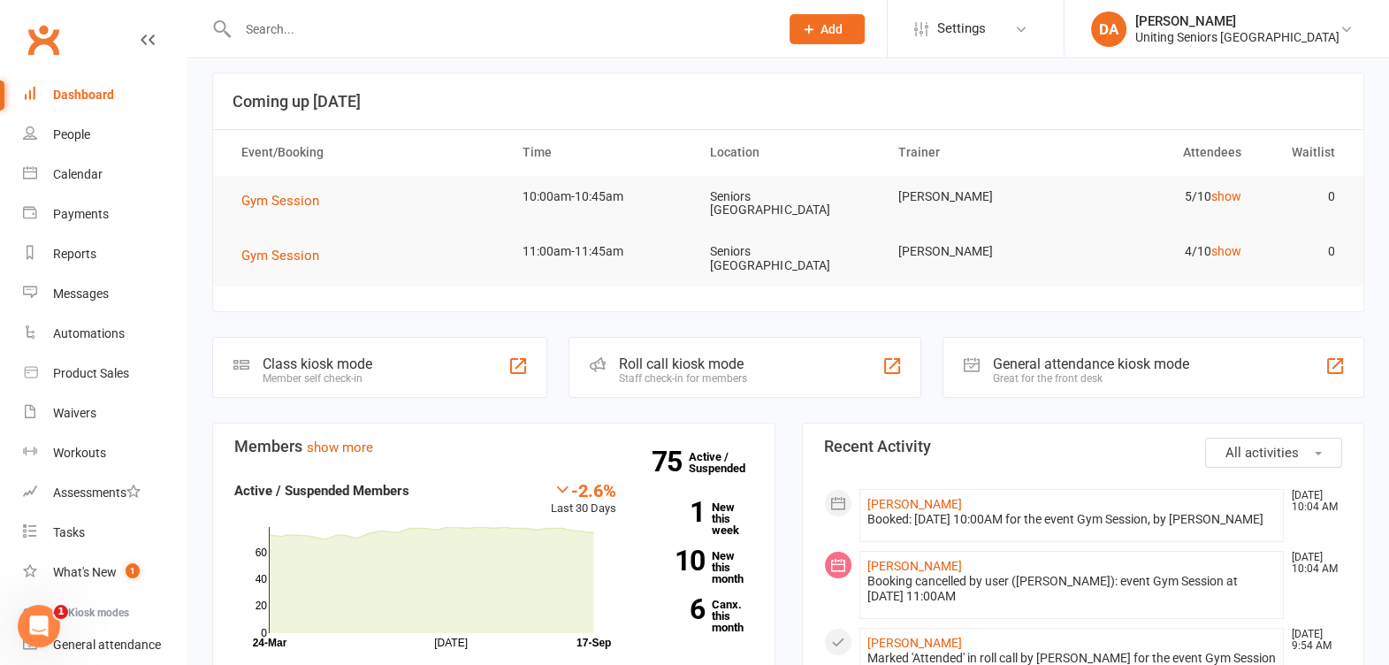
scroll to position [220, 0]
